Goal: Information Seeking & Learning: Find specific fact

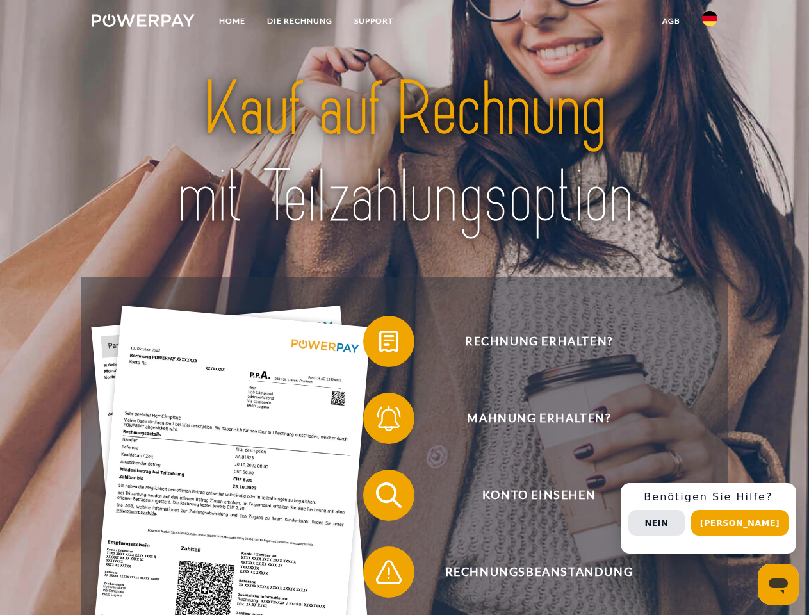
click at [143, 22] on img at bounding box center [143, 20] width 103 height 13
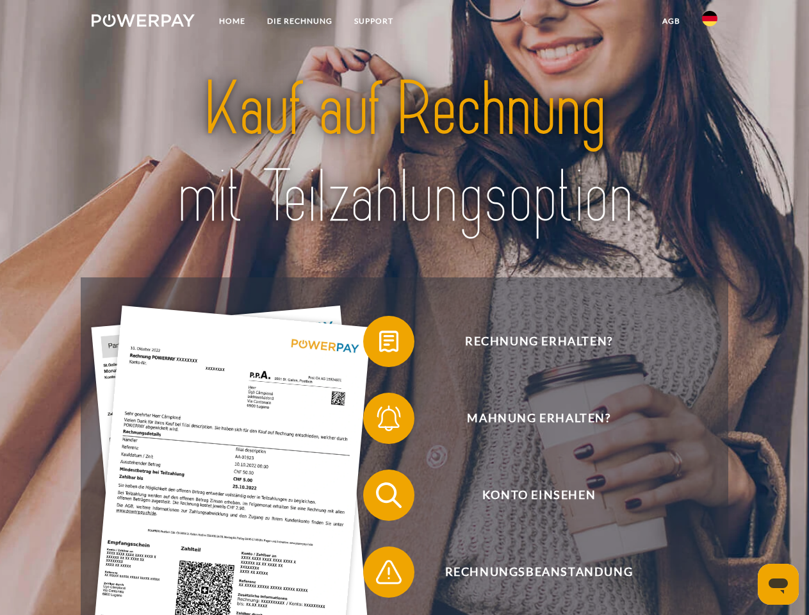
click at [710, 22] on img at bounding box center [709, 18] width 15 height 15
click at [671, 21] on link "agb" at bounding box center [672, 21] width 40 height 23
click at [379, 344] on span at bounding box center [370, 341] width 64 height 64
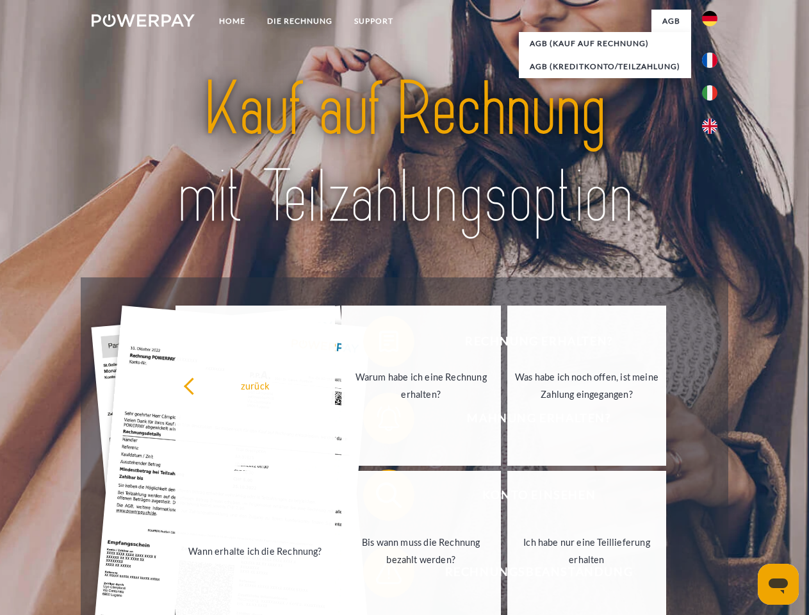
click at [379, 421] on div "Rechnung erhalten? Mahnung erhalten? Konto einsehen" at bounding box center [404, 533] width 647 height 512
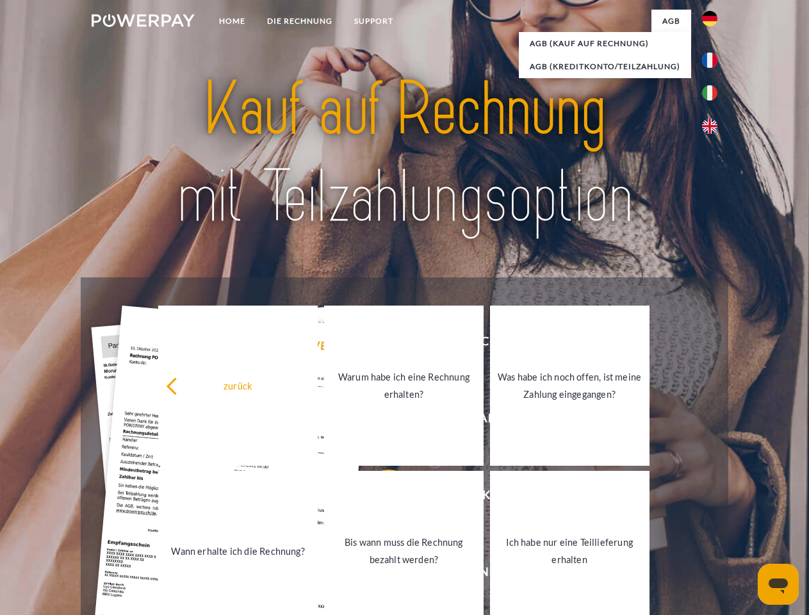
click at [379, 498] on link "Bis wann muss die Rechnung bezahlt werden?" at bounding box center [404, 551] width 160 height 160
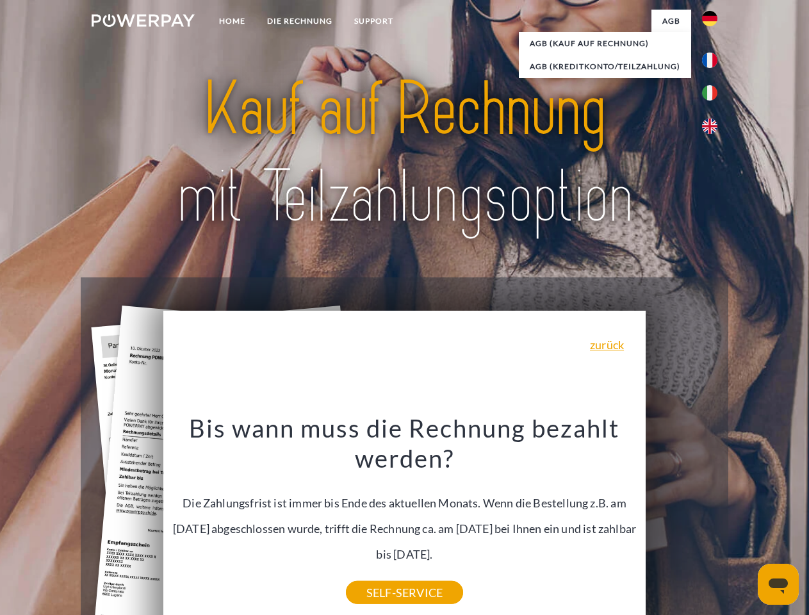
click at [379, 575] on div "Bis wann muss die Rechnung bezahlt werden? Die Zahlungsfrist ist immer bis Ende…" at bounding box center [405, 503] width 468 height 180
click at [713, 518] on div "Rechnung erhalten? Mahnung erhalten? Konto einsehen" at bounding box center [404, 533] width 647 height 512
click at [682, 521] on span "Konto einsehen" at bounding box center [539, 495] width 314 height 51
click at [744, 523] on header "Home DIE RECHNUNG SUPPORT" at bounding box center [404, 442] width 809 height 885
